Goal: Task Accomplishment & Management: Manage account settings

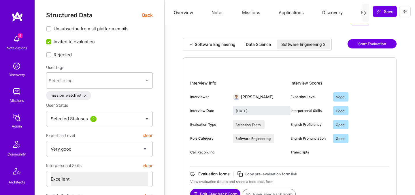
select select "5"
select select "7"
select select "6"
select select "CH"
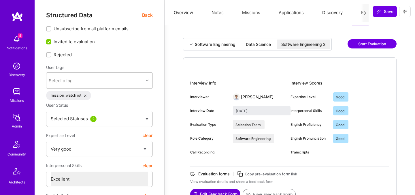
select select "Right Now"
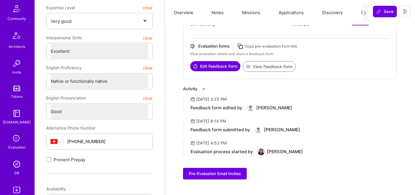
scroll to position [173, 0]
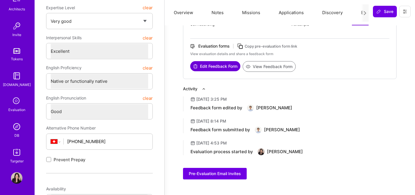
click at [18, 102] on icon at bounding box center [16, 101] width 11 height 11
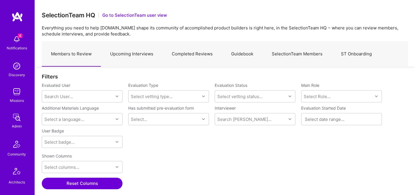
scroll to position [134, 367]
click at [146, 50] on link "Upcoming Interviews" at bounding box center [132, 54] width 62 height 25
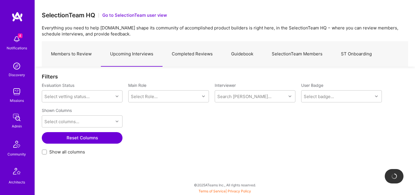
click at [78, 54] on link "Members to Review" at bounding box center [71, 54] width 59 height 25
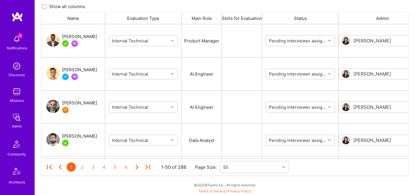
scroll to position [190, 0]
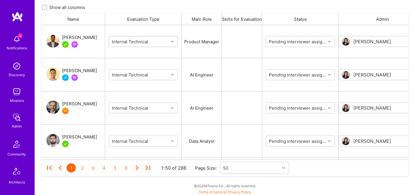
click at [155, 42] on input "grid" at bounding box center [145, 42] width 69 height 6
click at [301, 44] on input "grid" at bounding box center [302, 42] width 69 height 6
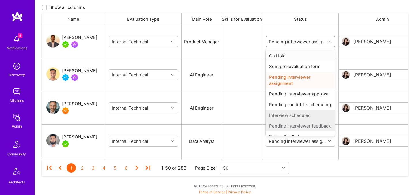
click at [291, 57] on div "On Hold" at bounding box center [300, 55] width 69 height 11
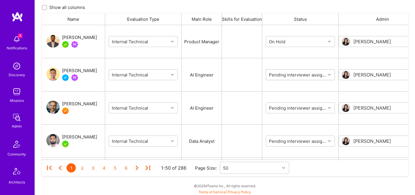
click at [287, 72] on input "grid" at bounding box center [302, 75] width 69 height 6
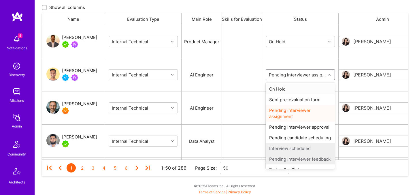
click at [282, 89] on div "On Hold" at bounding box center [300, 89] width 69 height 11
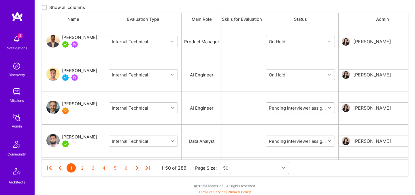
click at [281, 110] on div "Pending interviewer assignment" at bounding box center [296, 107] width 60 height 9
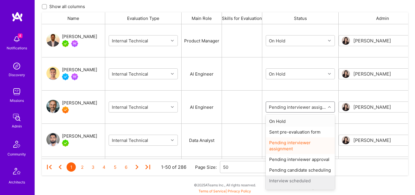
click at [280, 119] on div "On Hold" at bounding box center [300, 121] width 69 height 11
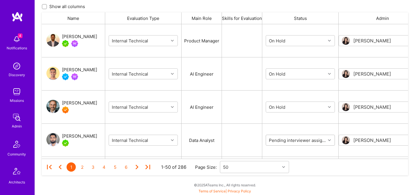
click at [280, 141] on input "grid" at bounding box center [302, 140] width 69 height 6
click at [280, 152] on div "On Hold" at bounding box center [300, 154] width 69 height 11
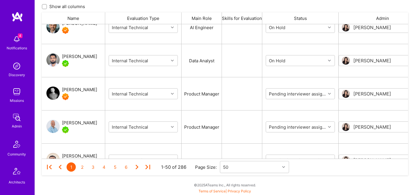
scroll to position [87, 0]
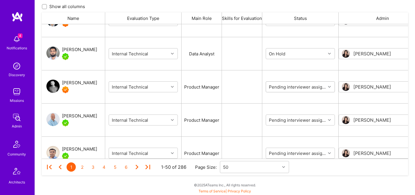
click at [282, 89] on input "grid" at bounding box center [302, 87] width 69 height 6
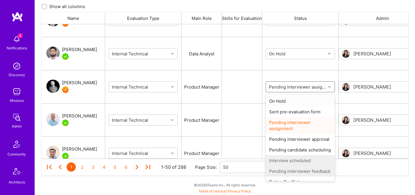
click at [282, 102] on div "On Hold" at bounding box center [300, 101] width 69 height 11
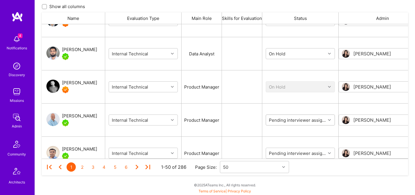
click at [283, 116] on div "Pending interviewer assignment" at bounding box center [296, 119] width 60 height 9
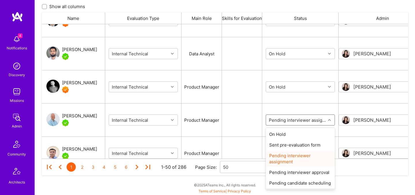
click at [283, 121] on input "grid" at bounding box center [302, 120] width 69 height 6
click at [283, 133] on div "On Hold" at bounding box center [300, 134] width 69 height 11
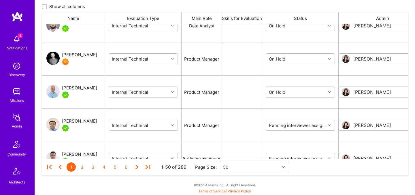
scroll to position [123, 0]
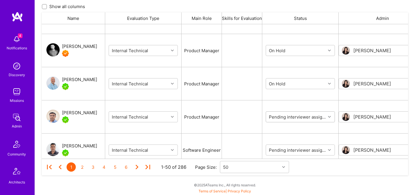
click at [285, 118] on input "grid" at bounding box center [302, 117] width 69 height 6
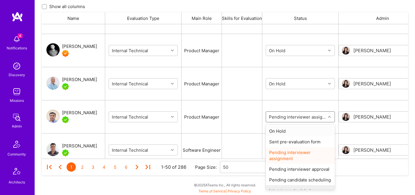
click at [285, 129] on div "On Hold" at bounding box center [300, 131] width 69 height 11
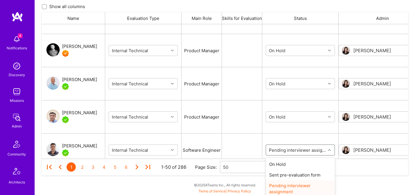
click at [283, 147] on body "4 4 Notifications Discovery Missions Admin Community Architects Invite Tokens A…" at bounding box center [207, 0] width 415 height 383
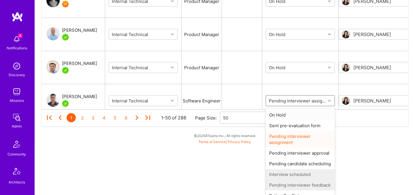
click at [286, 118] on div "On Hold" at bounding box center [300, 115] width 69 height 11
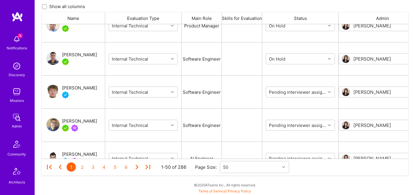
scroll to position [237, 0]
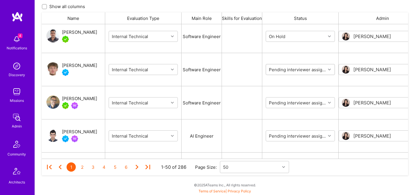
click at [288, 68] on input "grid" at bounding box center [302, 70] width 69 height 6
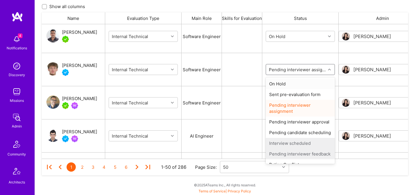
click at [285, 84] on div "On Hold" at bounding box center [300, 83] width 69 height 11
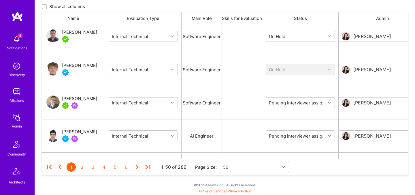
click at [283, 102] on input "grid" at bounding box center [302, 103] width 69 height 6
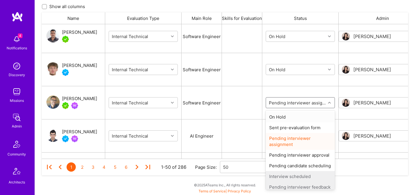
click at [282, 115] on div "On Hold" at bounding box center [300, 117] width 69 height 11
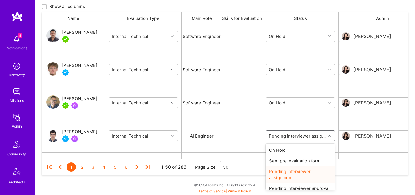
click at [283, 137] on input "grid" at bounding box center [302, 136] width 69 height 6
click at [282, 149] on div "On Hold" at bounding box center [300, 150] width 69 height 11
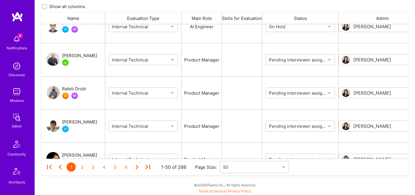
scroll to position [371, 0]
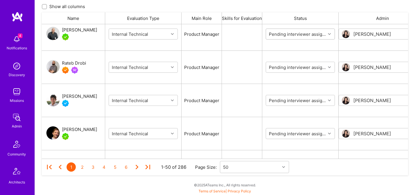
click at [290, 32] on input "grid" at bounding box center [302, 34] width 69 height 6
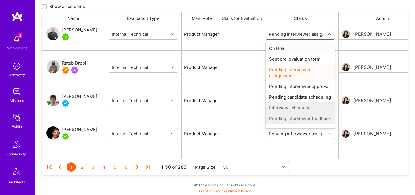
click at [288, 48] on div "On Hold" at bounding box center [300, 48] width 69 height 11
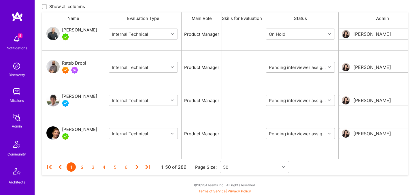
click at [285, 65] on input "grid" at bounding box center [302, 67] width 69 height 6
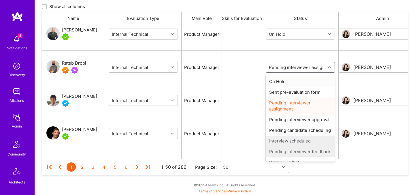
click at [284, 85] on div "On Hold" at bounding box center [300, 81] width 69 height 11
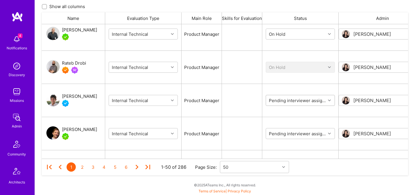
click at [283, 103] on div "Pending interviewer assignment" at bounding box center [296, 100] width 60 height 9
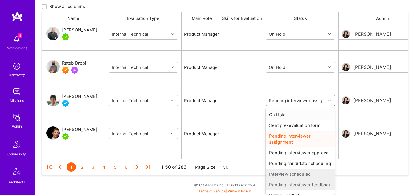
click at [281, 117] on div "On Hold" at bounding box center [300, 114] width 69 height 11
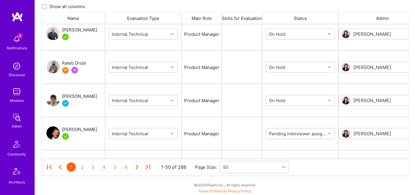
click at [281, 131] on input "grid" at bounding box center [302, 134] width 69 height 6
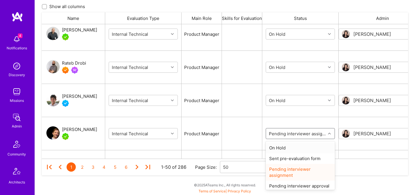
click at [281, 144] on div "On Hold" at bounding box center [300, 147] width 69 height 11
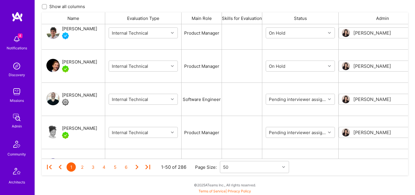
scroll to position [444, 0]
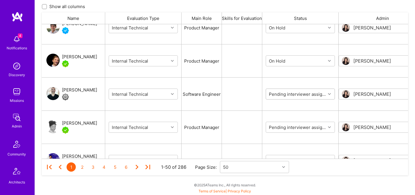
click at [287, 96] on input "grid" at bounding box center [302, 94] width 69 height 6
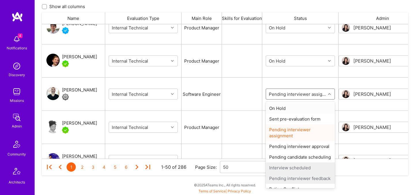
click at [287, 109] on div "On Hold" at bounding box center [300, 108] width 69 height 11
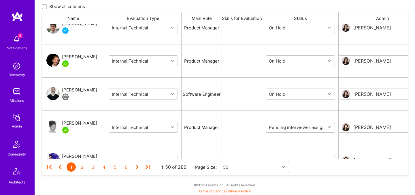
click at [286, 125] on input "grid" at bounding box center [302, 127] width 69 height 6
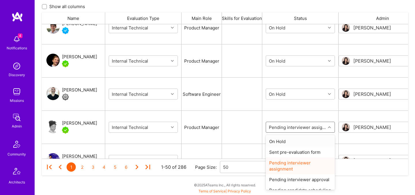
click at [287, 137] on div "On Hold" at bounding box center [300, 141] width 69 height 11
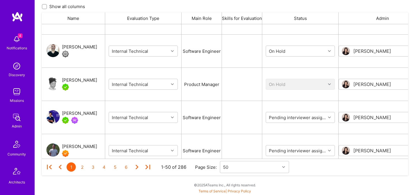
scroll to position [507, 0]
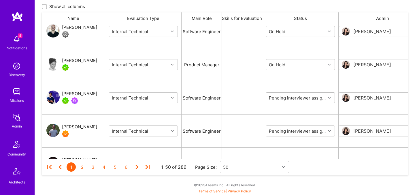
click at [288, 95] on input "grid" at bounding box center [302, 98] width 69 height 6
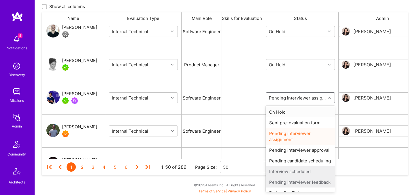
click at [288, 110] on div "On Hold" at bounding box center [300, 112] width 69 height 11
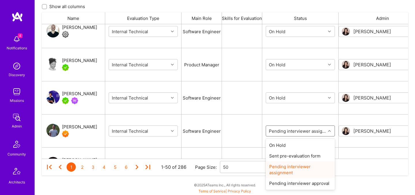
click at [287, 131] on input "grid" at bounding box center [302, 131] width 69 height 6
click at [287, 145] on div "On Hold" at bounding box center [300, 145] width 69 height 11
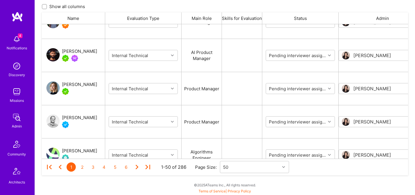
scroll to position [627, 0]
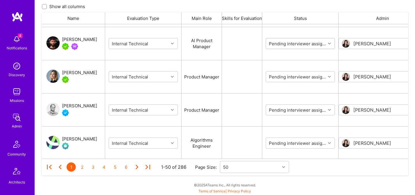
click at [285, 46] on input "grid" at bounding box center [302, 44] width 69 height 6
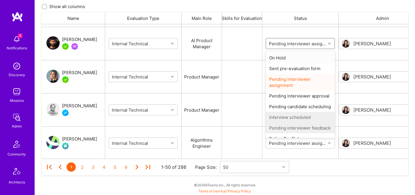
click at [284, 59] on div "On Hold" at bounding box center [300, 57] width 69 height 11
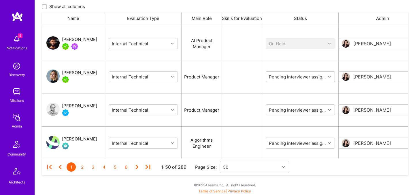
click at [284, 74] on input "grid" at bounding box center [302, 77] width 69 height 6
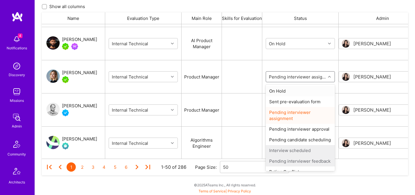
click at [284, 88] on div "On Hold" at bounding box center [300, 91] width 69 height 11
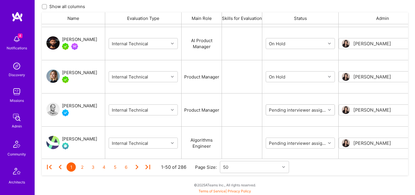
click at [283, 112] on input "grid" at bounding box center [302, 110] width 69 height 6
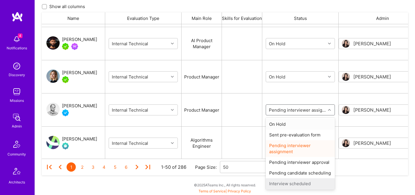
click at [282, 122] on div "On Hold" at bounding box center [300, 124] width 69 height 11
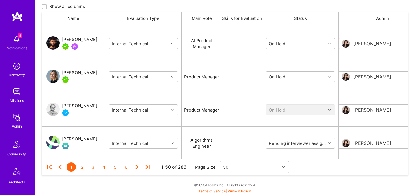
click at [282, 122] on div "On Hold" at bounding box center [300, 109] width 69 height 25
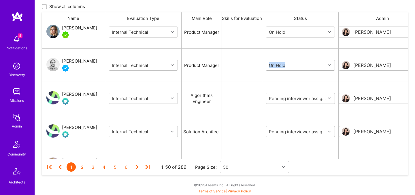
scroll to position [698, 0]
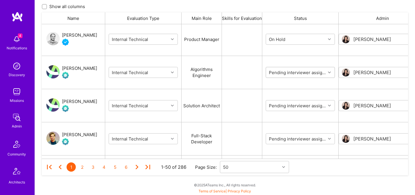
click at [284, 72] on input "grid" at bounding box center [302, 73] width 69 height 6
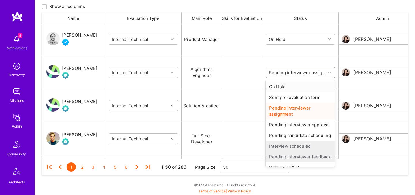
click at [284, 85] on div "On Hold" at bounding box center [300, 86] width 69 height 11
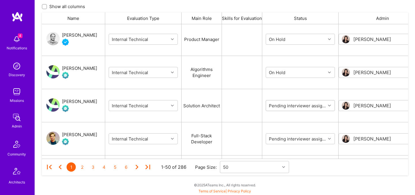
click at [285, 101] on div "Pending interviewer assignment" at bounding box center [300, 105] width 69 height 11
click at [285, 107] on input "grid" at bounding box center [302, 106] width 69 height 6
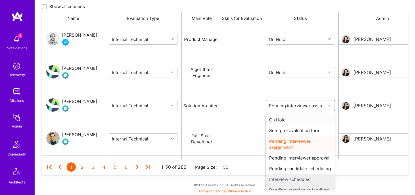
click at [285, 117] on div "On Hold" at bounding box center [300, 120] width 69 height 11
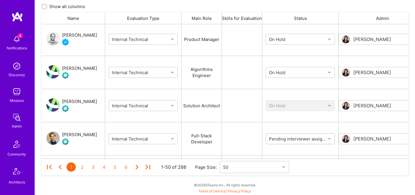
click at [283, 139] on input "grid" at bounding box center [302, 139] width 69 height 6
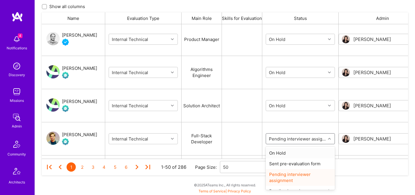
click at [284, 151] on div "On Hold" at bounding box center [300, 153] width 69 height 11
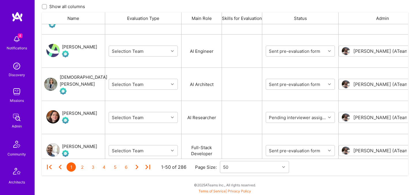
scroll to position [1524, 0]
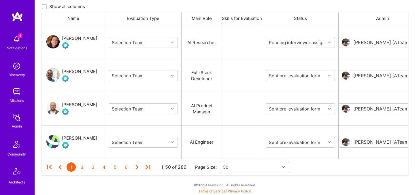
click at [70, 70] on div "Guilherme Santos" at bounding box center [79, 71] width 35 height 7
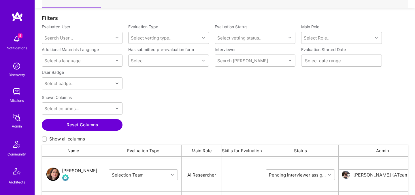
scroll to position [0, 0]
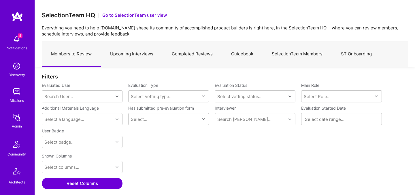
click at [133, 53] on link "Upcoming Interviews" at bounding box center [132, 54] width 62 height 25
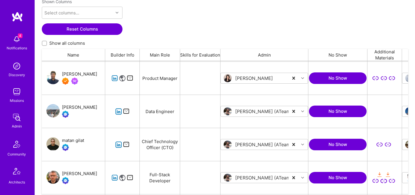
scroll to position [60, 0]
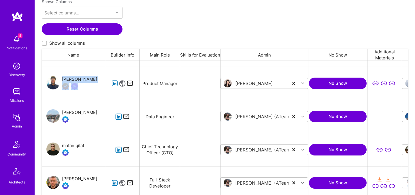
drag, startPoint x: 102, startPoint y: 80, endPoint x: 63, endPoint y: 79, distance: 38.7
click at [63, 79] on div "[PERSON_NAME]" at bounding box center [73, 83] width 63 height 33
copy div "[PERSON_NAME]"
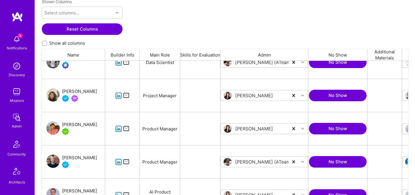
scroll to position [288, 0]
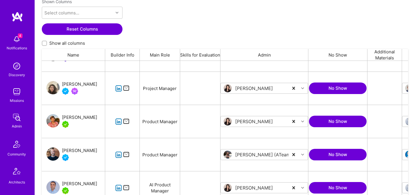
drag, startPoint x: 63, startPoint y: 114, endPoint x: 94, endPoint y: 116, distance: 30.9
click at [94, 116] on div "Andrei Enache" at bounding box center [73, 121] width 63 height 33
drag, startPoint x: 94, startPoint y: 117, endPoint x: 62, endPoint y: 117, distance: 31.7
click at [62, 117] on div "Andrei Enache" at bounding box center [73, 121] width 63 height 33
copy div "Andrei Enache"
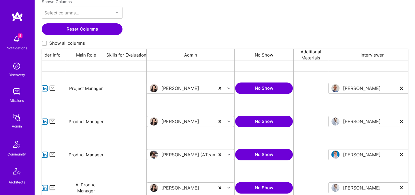
scroll to position [0, 0]
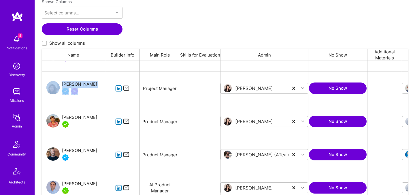
drag, startPoint x: 63, startPoint y: 78, endPoint x: 98, endPoint y: 83, distance: 35.8
click at [98, 83] on div "Yael Shwartzbard" at bounding box center [73, 88] width 63 height 33
copy div "Yael Shwartzbard"
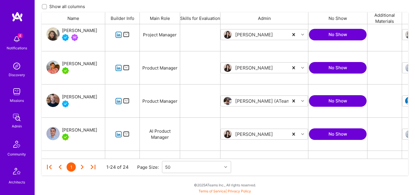
scroll to position [313, 0]
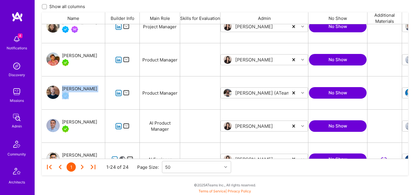
drag, startPoint x: 86, startPoint y: 87, endPoint x: 63, endPoint y: 87, distance: 23.1
click at [63, 87] on div "[PERSON_NAME]" at bounding box center [73, 92] width 63 height 33
copy div "[PERSON_NAME]"
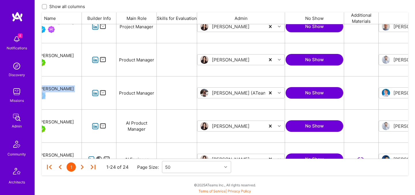
scroll to position [0, 0]
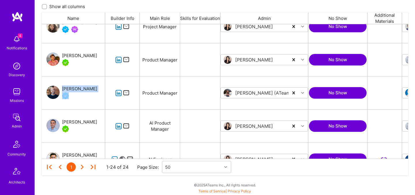
drag, startPoint x: 62, startPoint y: 118, endPoint x: 75, endPoint y: 119, distance: 13.0
click at [75, 119] on div "Mohammad Yahia" at bounding box center [79, 122] width 35 height 7
drag, startPoint x: 100, startPoint y: 122, endPoint x: 63, endPoint y: 121, distance: 37.2
click at [63, 121] on div "Mohammad Yahia" at bounding box center [73, 126] width 63 height 33
copy div "Mohammad Yahia"
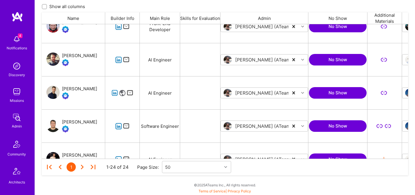
scroll to position [481, 0]
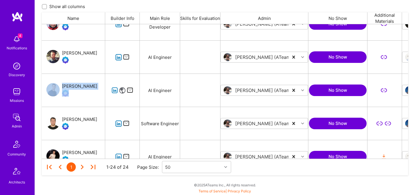
drag, startPoint x: 64, startPoint y: 81, endPoint x: 93, endPoint y: 85, distance: 29.5
click at [93, 85] on div "Michele Roman" at bounding box center [73, 90] width 63 height 33
copy div "Michele Roman"
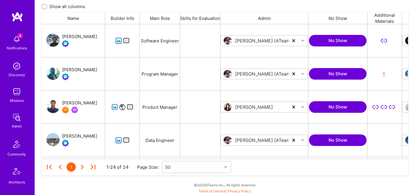
scroll to position [0, 0]
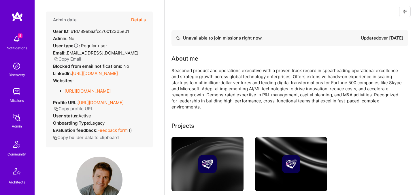
click at [133, 22] on button "Details" at bounding box center [138, 20] width 15 height 17
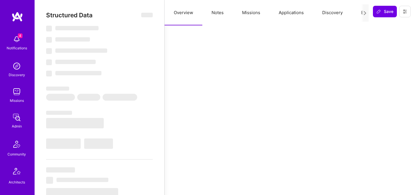
click at [359, 12] on button "Evaluation" at bounding box center [372, 12] width 40 height 25
select select "Not Available"
select select "3 Months"
select select "7"
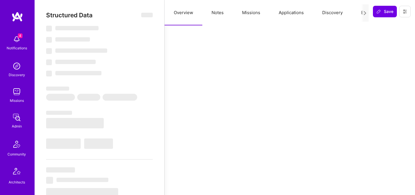
select select "7"
select select "CA"
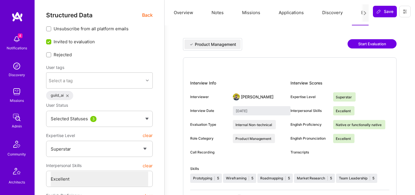
click at [143, 16] on span "Back" at bounding box center [147, 15] width 11 height 7
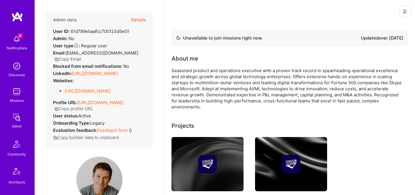
click at [107, 73] on link "https://linkedin.com/in/kierenbeltrame" at bounding box center [95, 73] width 46 height 5
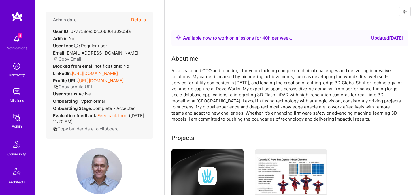
click at [139, 17] on button "Details" at bounding box center [138, 20] width 15 height 17
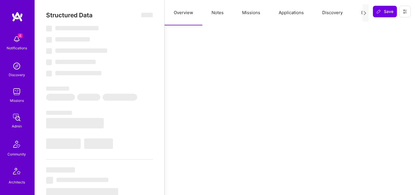
select select "Right Now"
select select "7"
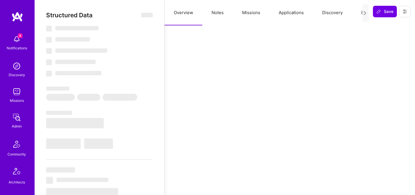
select select "ID"
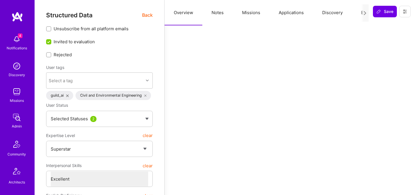
click at [359, 14] on button "Evaluation" at bounding box center [372, 12] width 40 height 25
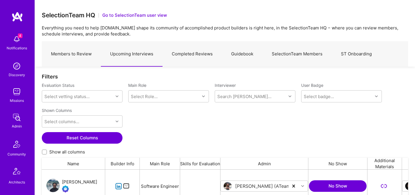
scroll to position [173, 0]
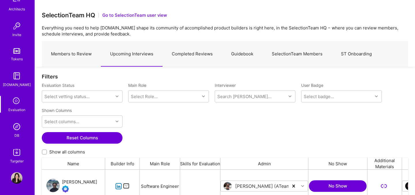
click at [17, 128] on img at bounding box center [17, 127] width 12 height 12
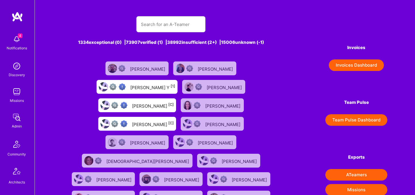
click at [168, 16] on div at bounding box center [170, 24] width 69 height 16
click at [168, 22] on input "text" at bounding box center [171, 24] width 60 height 15
paste input "[PERSON_NAME]"
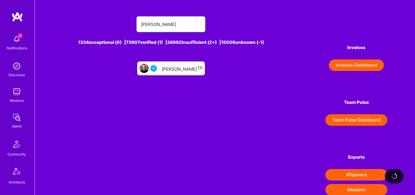
type input "[PERSON_NAME]"
click at [173, 69] on div "[PERSON_NAME] [1]" at bounding box center [182, 68] width 41 height 7
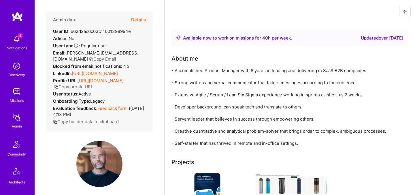
click at [141, 18] on button "Details" at bounding box center [138, 20] width 15 height 17
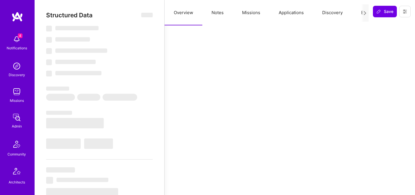
click at [357, 13] on button "Evaluation" at bounding box center [372, 12] width 40 height 25
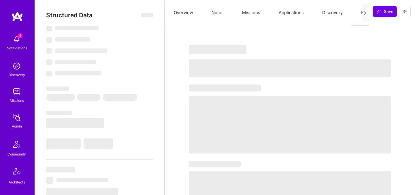
type textarea "x"
select select "Right Now"
select select "4"
select select "7"
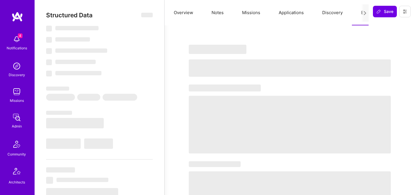
select select "7"
select select "US"
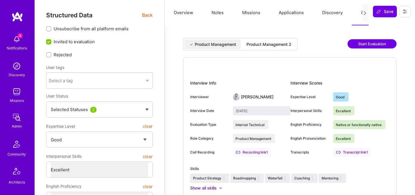
click at [267, 51] on div "Product Management Product Management 2 Start Evaluation" at bounding box center [290, 47] width 214 height 19
click at [267, 49] on div "Product Management 2" at bounding box center [269, 45] width 54 height 10
type input "[DATE]"
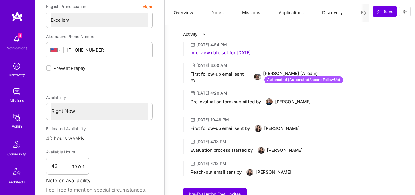
scroll to position [209, 0]
